Goal: Task Accomplishment & Management: Use online tool/utility

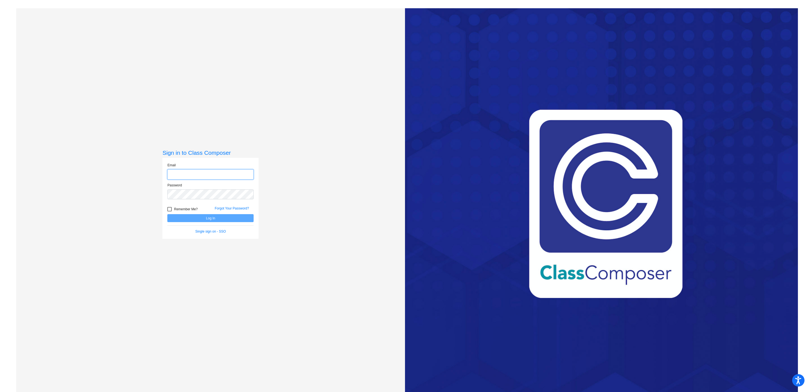
type input "[EMAIL_ADDRESS][DOMAIN_NAME]"
click at [213, 219] on button "Log In" at bounding box center [210, 218] width 86 height 8
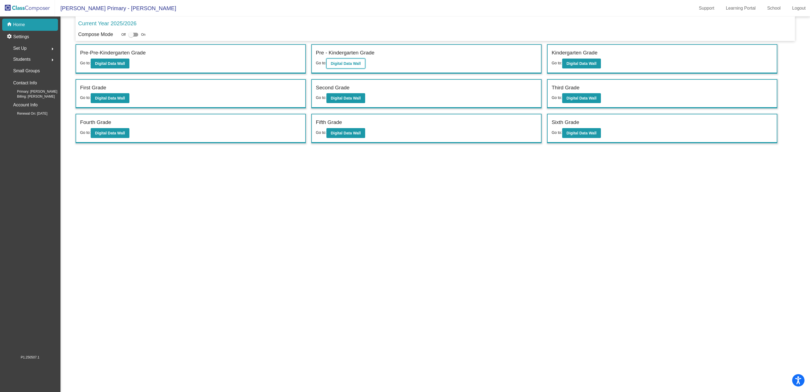
click at [351, 63] on b "Digital Data Wall" at bounding box center [346, 63] width 30 height 4
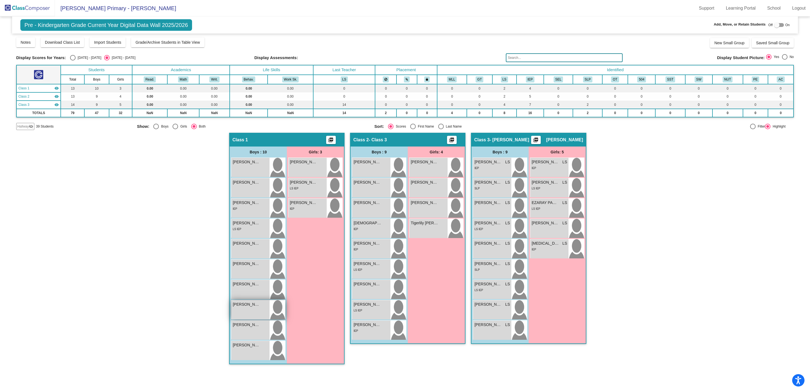
drag, startPoint x: 255, startPoint y: 310, endPoint x: 281, endPoint y: 305, distance: 26.6
click at [281, 305] on div "[PERSON_NAME] lock do_not_disturb_alt" at bounding box center [258, 309] width 54 height 19
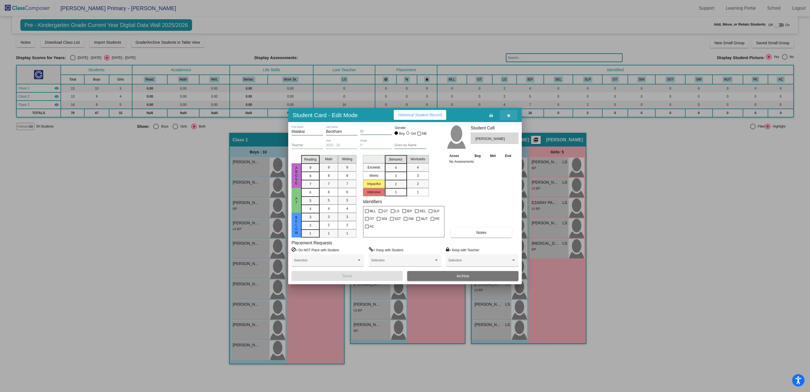
click at [510, 115] on button "button" at bounding box center [509, 115] width 18 height 10
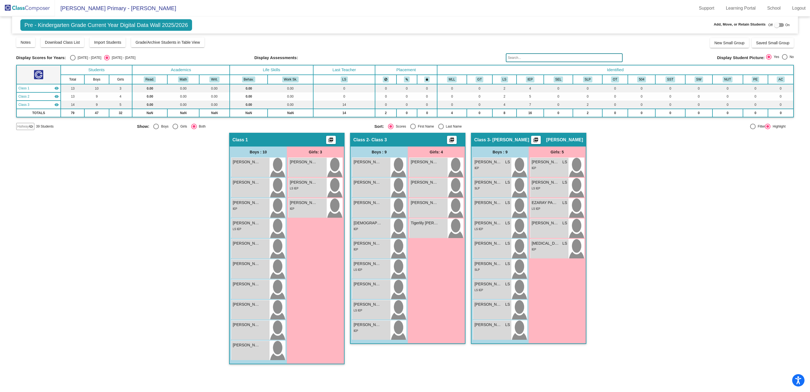
click at [780, 25] on div at bounding box center [779, 25] width 10 height 4
checkbox input "true"
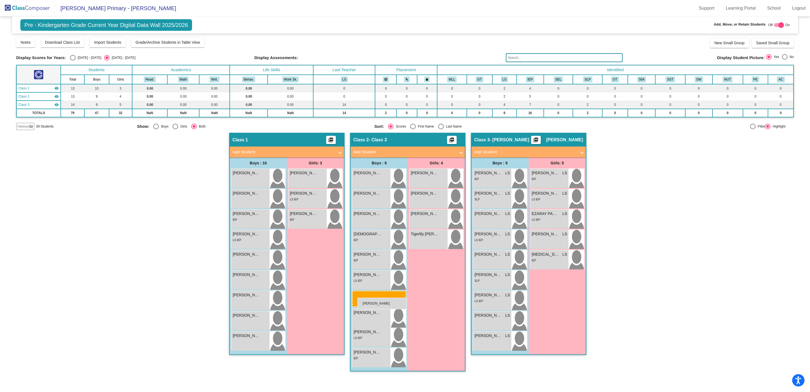
drag, startPoint x: 247, startPoint y: 319, endPoint x: 357, endPoint y: 297, distance: 112.1
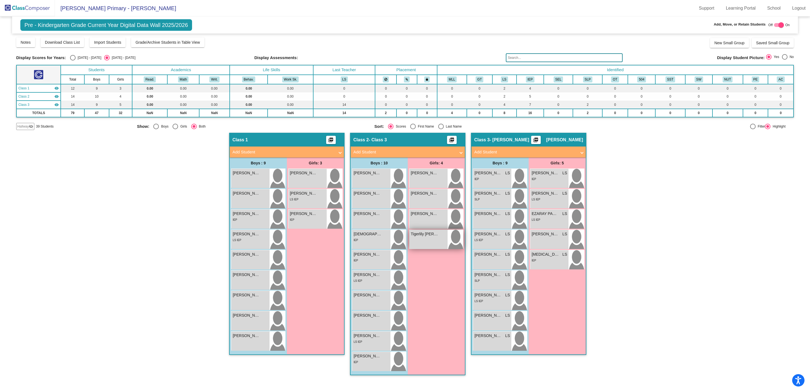
click at [432, 240] on div "Tigerlily [PERSON_NAME] lock do_not_disturb_alt" at bounding box center [428, 239] width 38 height 19
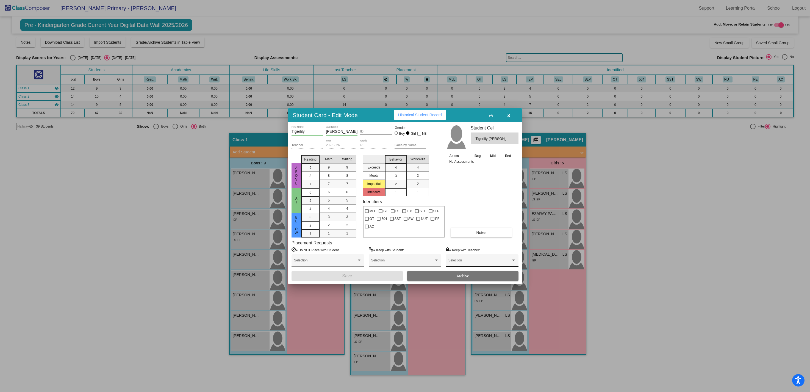
click at [481, 258] on div "Selection" at bounding box center [483, 262] width 68 height 10
click at [481, 258] on span "None" at bounding box center [483, 262] width 68 height 10
click at [508, 115] on icon "button" at bounding box center [508, 116] width 3 height 4
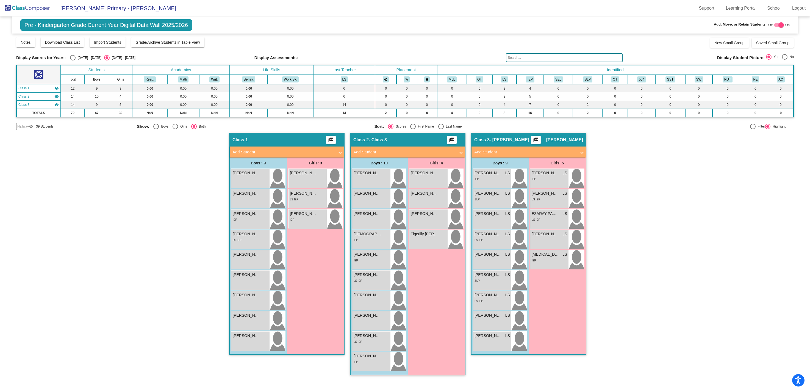
click at [26, 127] on span "Hallway" at bounding box center [23, 126] width 12 height 5
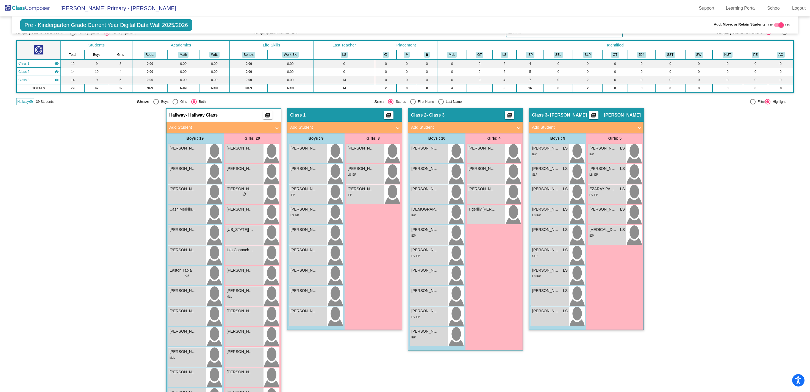
scroll to position [26, 0]
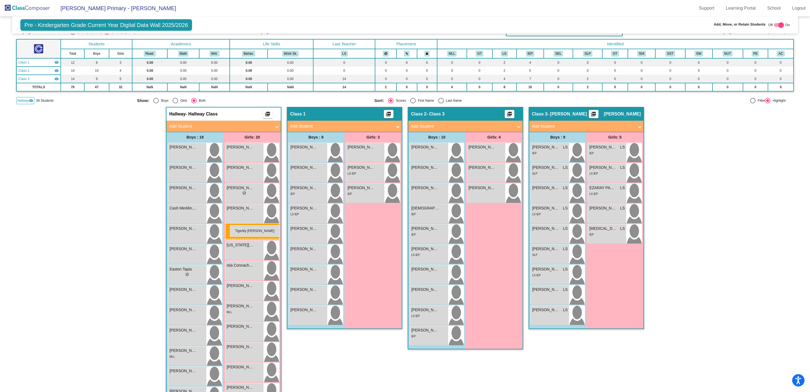
drag, startPoint x: 497, startPoint y: 212, endPoint x: 232, endPoint y: 224, distance: 265.5
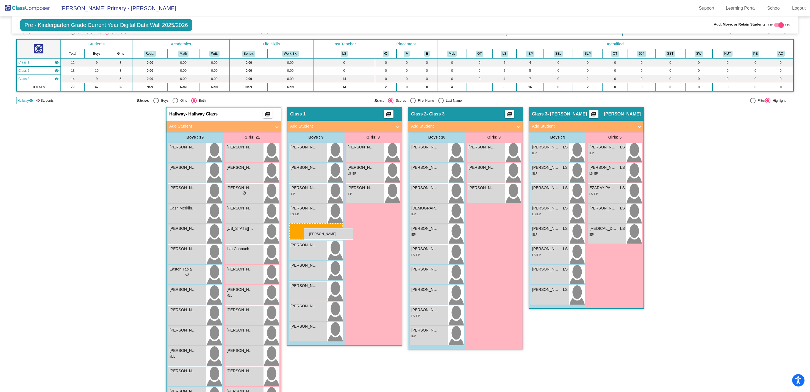
drag, startPoint x: 555, startPoint y: 229, endPoint x: 304, endPoint y: 228, distance: 251.5
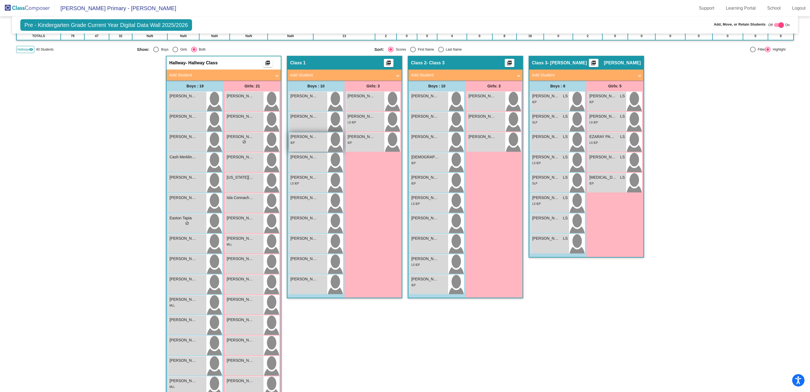
scroll to position [82, 0]
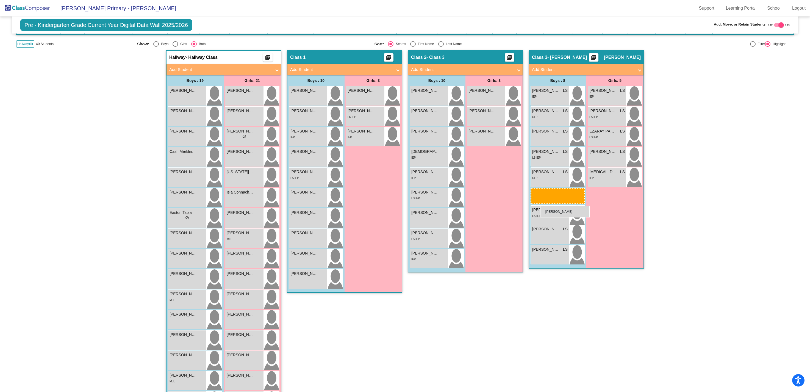
drag, startPoint x: 422, startPoint y: 241, endPoint x: 539, endPoint y: 204, distance: 123.4
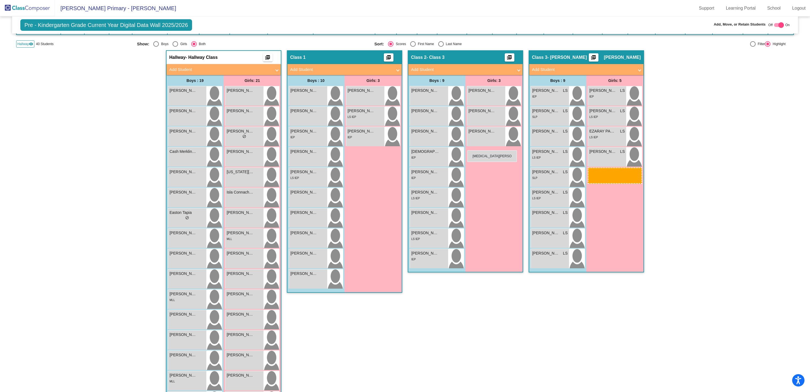
drag, startPoint x: 619, startPoint y: 178, endPoint x: 467, endPoint y: 150, distance: 154.5
drag, startPoint x: 618, startPoint y: 174, endPoint x: 473, endPoint y: 145, distance: 148.3
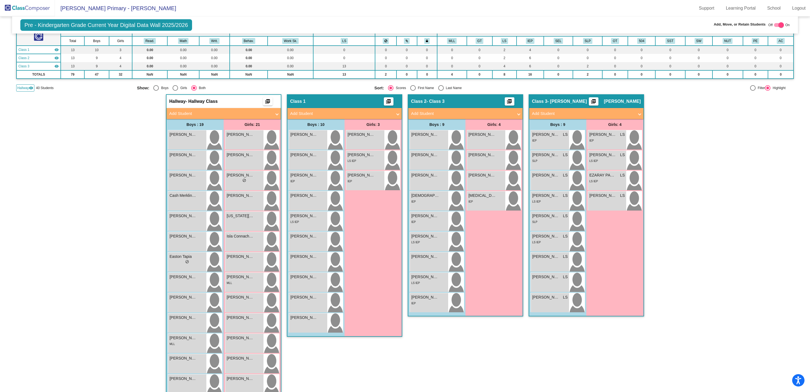
scroll to position [40, 0]
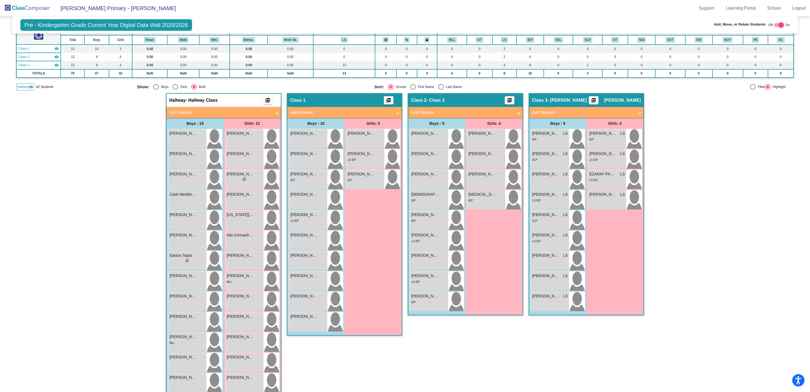
click at [28, 87] on span "Hallway" at bounding box center [23, 86] width 12 height 5
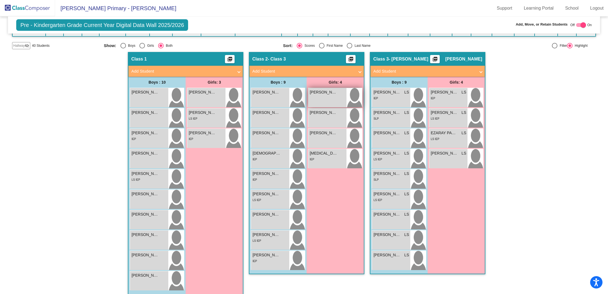
scroll to position [85, 0]
